Goal: Navigation & Orientation: Go to known website

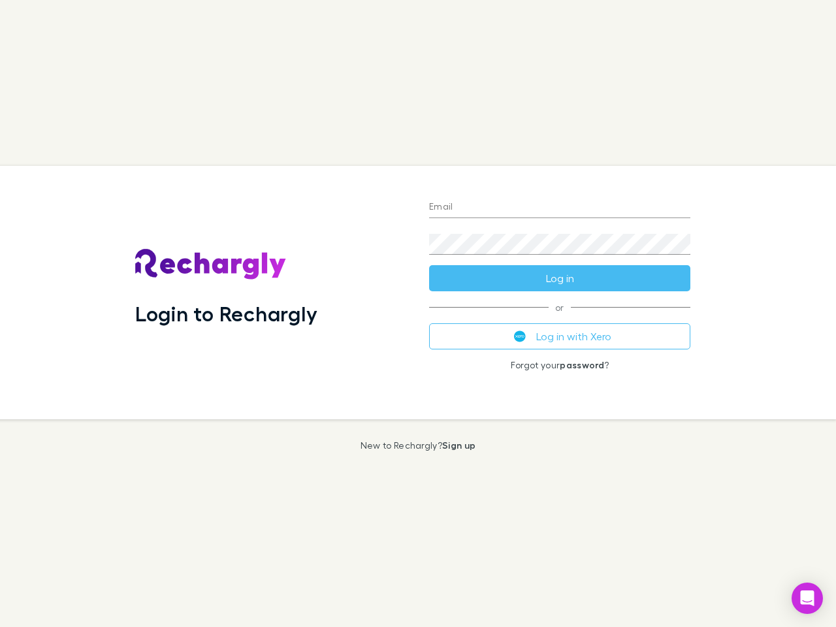
click at [418, 314] on div "Login to Rechargly" at bounding box center [272, 293] width 294 height 254
click at [560, 208] on input "Email" at bounding box center [559, 207] width 261 height 21
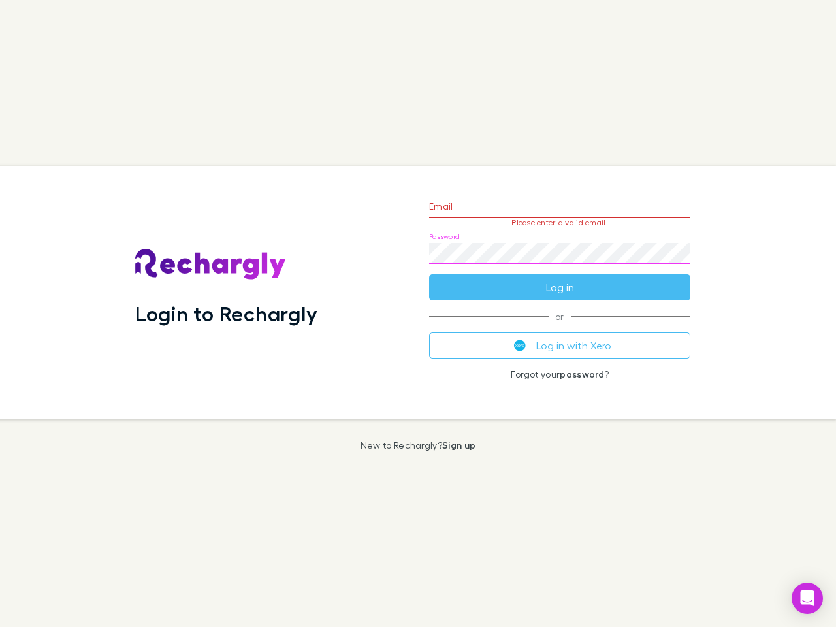
click at [560, 278] on form "Email Please enter a valid email. Password Log in" at bounding box center [559, 244] width 261 height 114
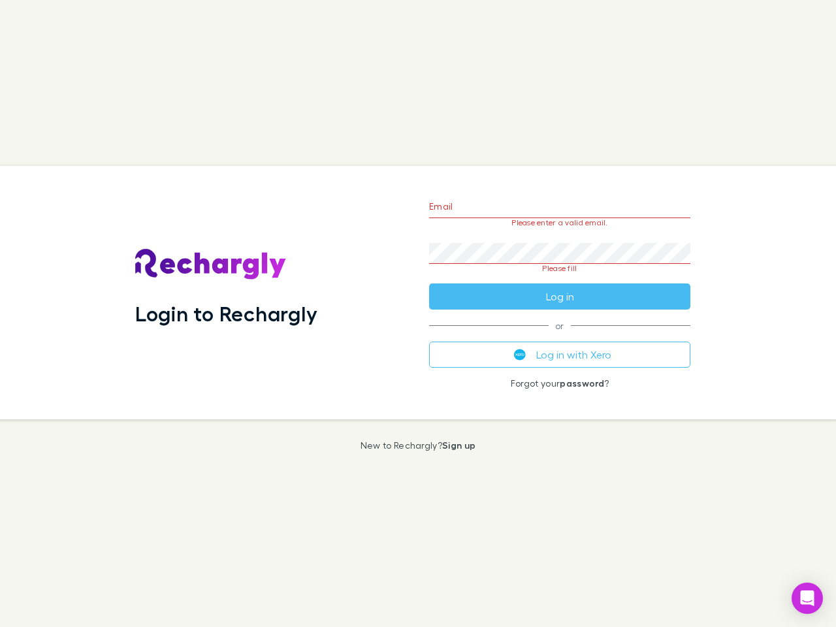
click at [560, 337] on div "Email Please enter a valid email. Password Please fill Log in or Log in with Xe…" at bounding box center [560, 293] width 282 height 254
click at [808, 599] on icon "Open Intercom Messenger" at bounding box center [808, 599] width 14 height 16
